Goal: Navigation & Orientation: Find specific page/section

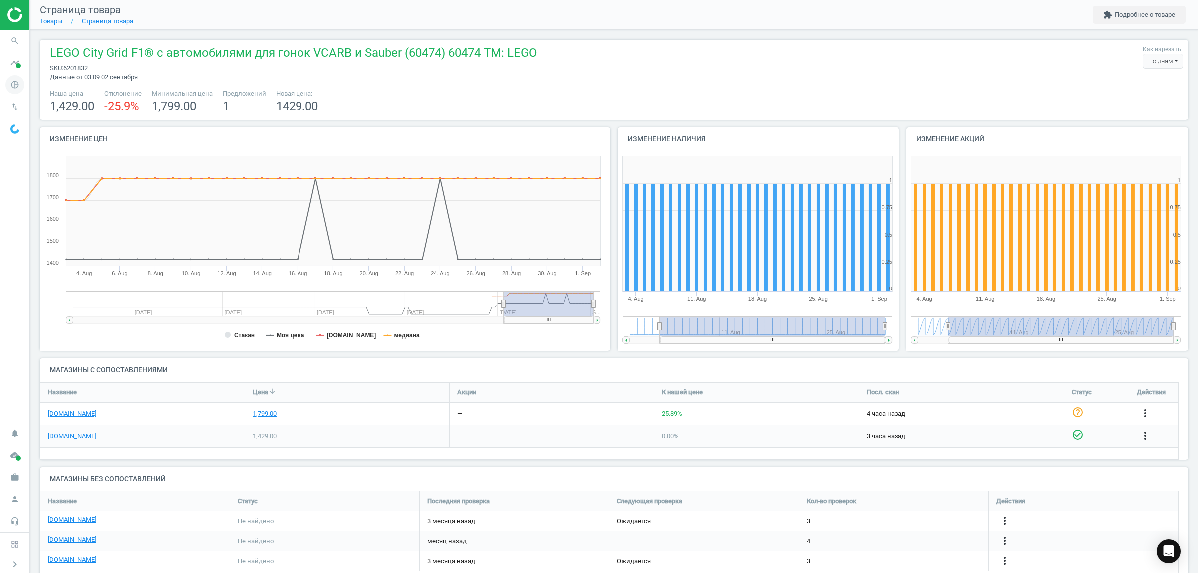
click at [13, 88] on icon "pie_chart_outlined" at bounding box center [14, 84] width 19 height 19
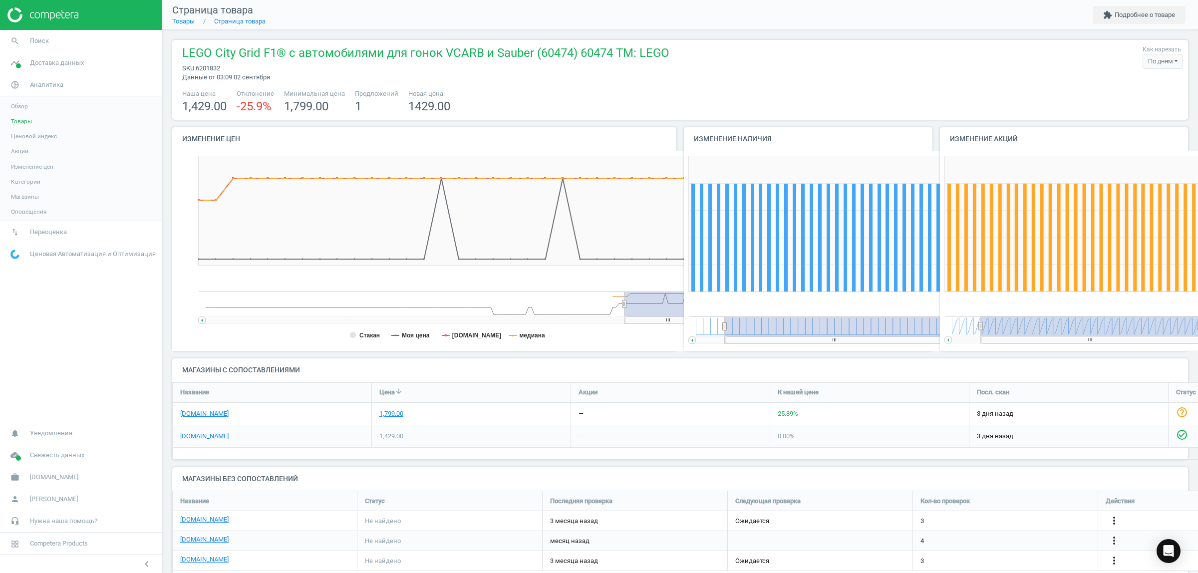
scroll to position [219, 266]
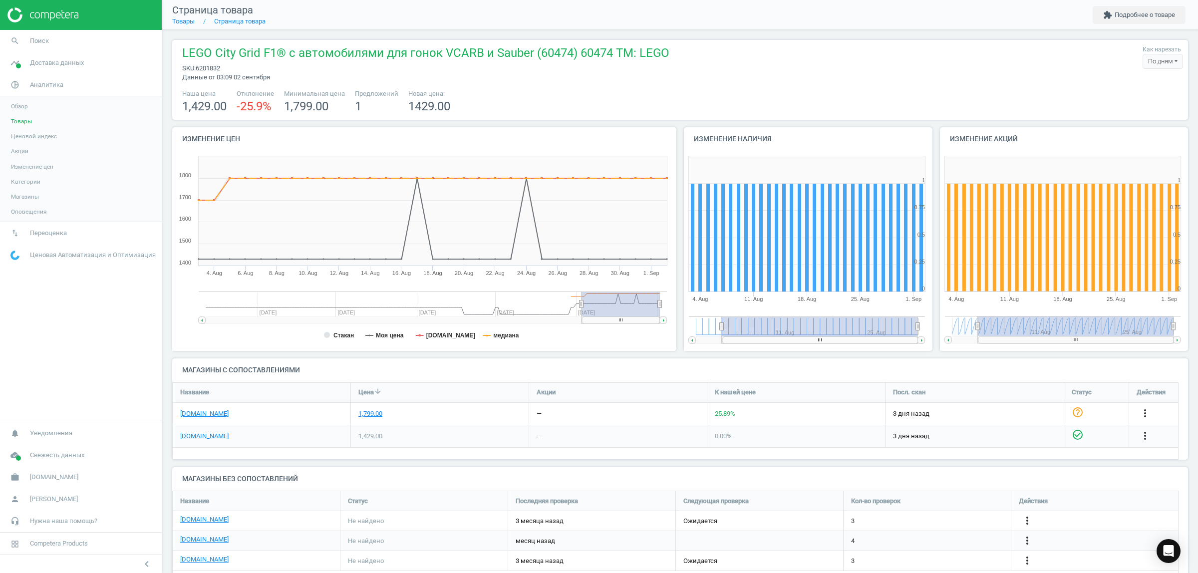
click at [34, 166] on span "Изменение цен" at bounding box center [32, 167] width 42 height 8
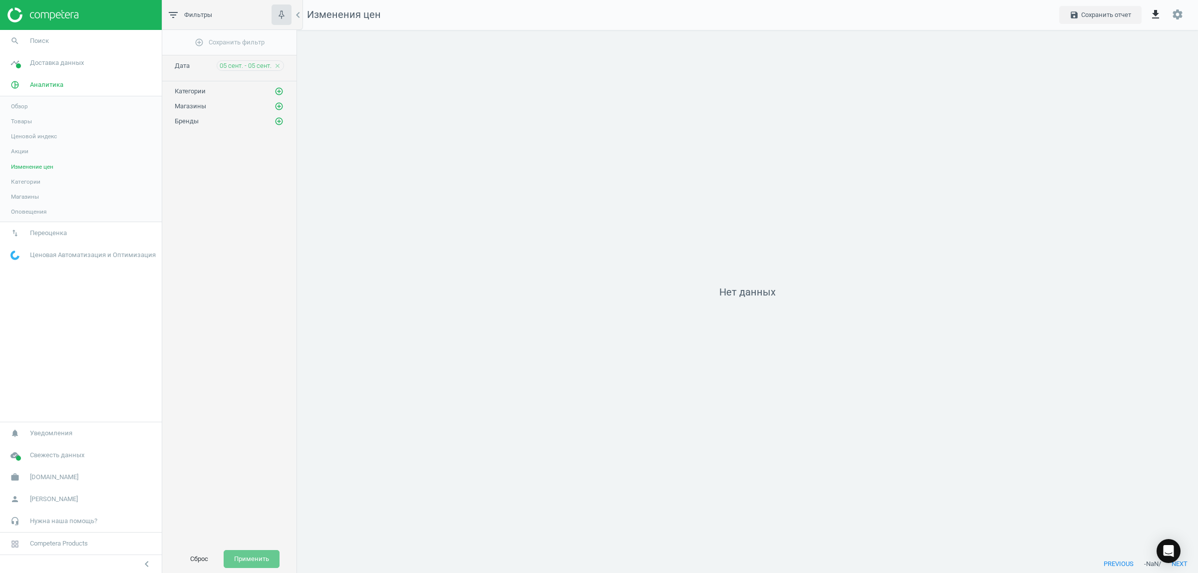
scroll to position [545, 920]
click at [277, 68] on icon "close" at bounding box center [277, 65] width 7 height 7
click at [200, 557] on button "Сброс" at bounding box center [199, 559] width 39 height 18
click at [31, 178] on span "Категории" at bounding box center [25, 182] width 29 height 8
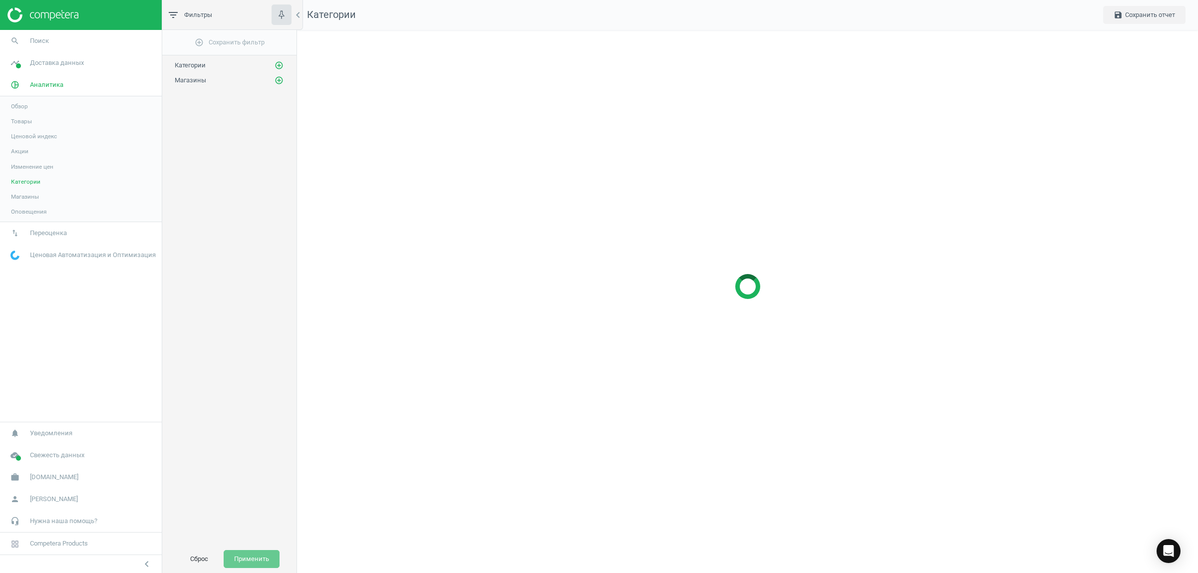
click at [15, 102] on span "Обзор" at bounding box center [19, 106] width 17 height 8
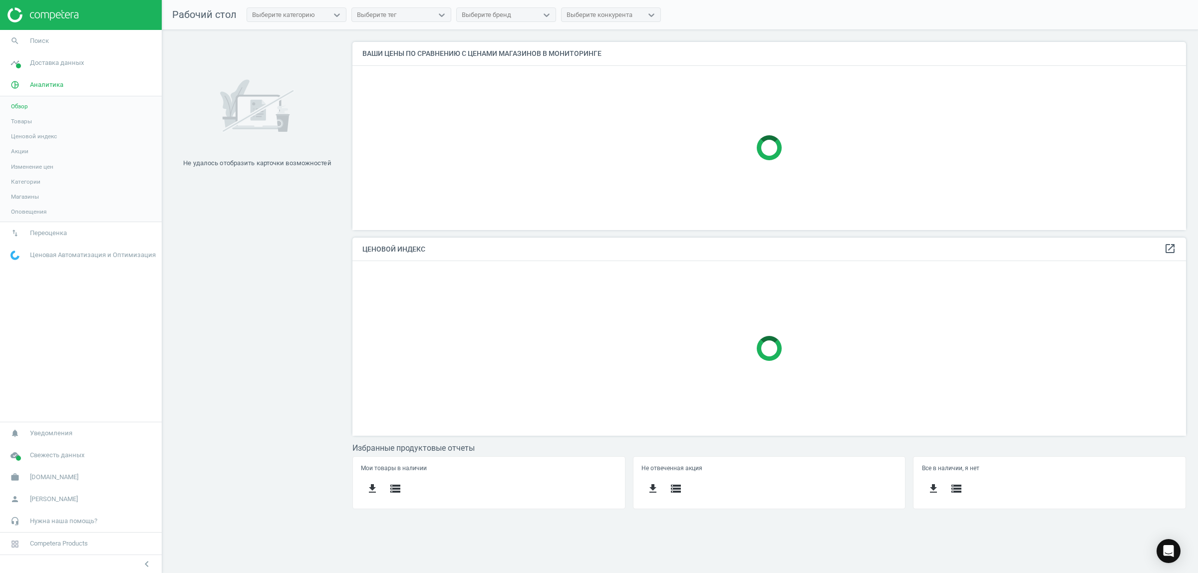
click at [23, 119] on span "Товары" at bounding box center [21, 121] width 21 height 8
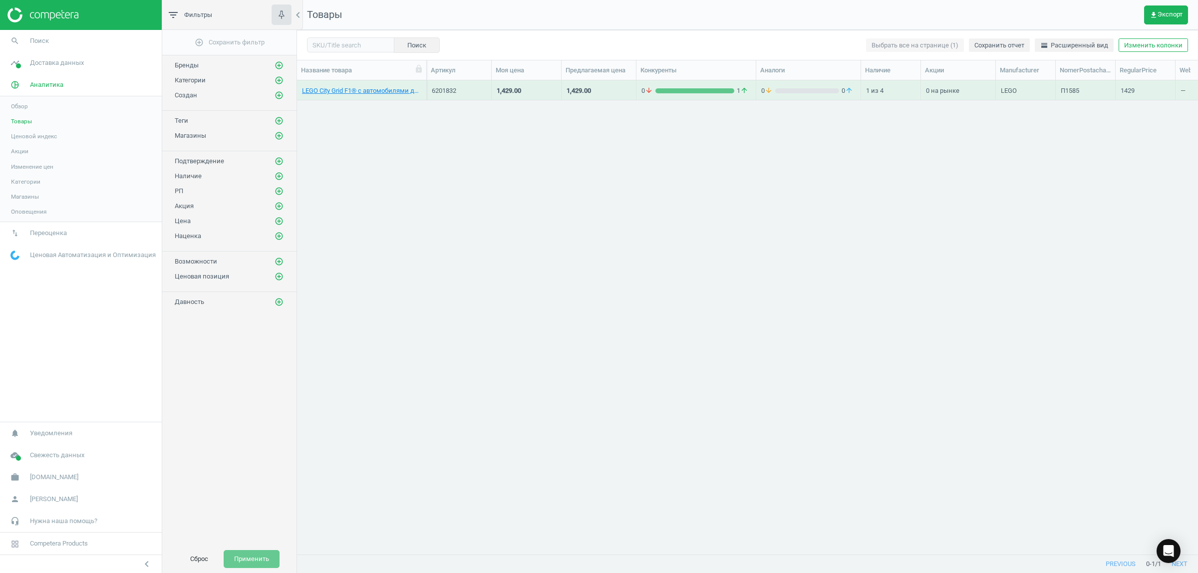
click at [18, 121] on span "Товары" at bounding box center [21, 121] width 21 height 8
